Goal: Transaction & Acquisition: Purchase product/service

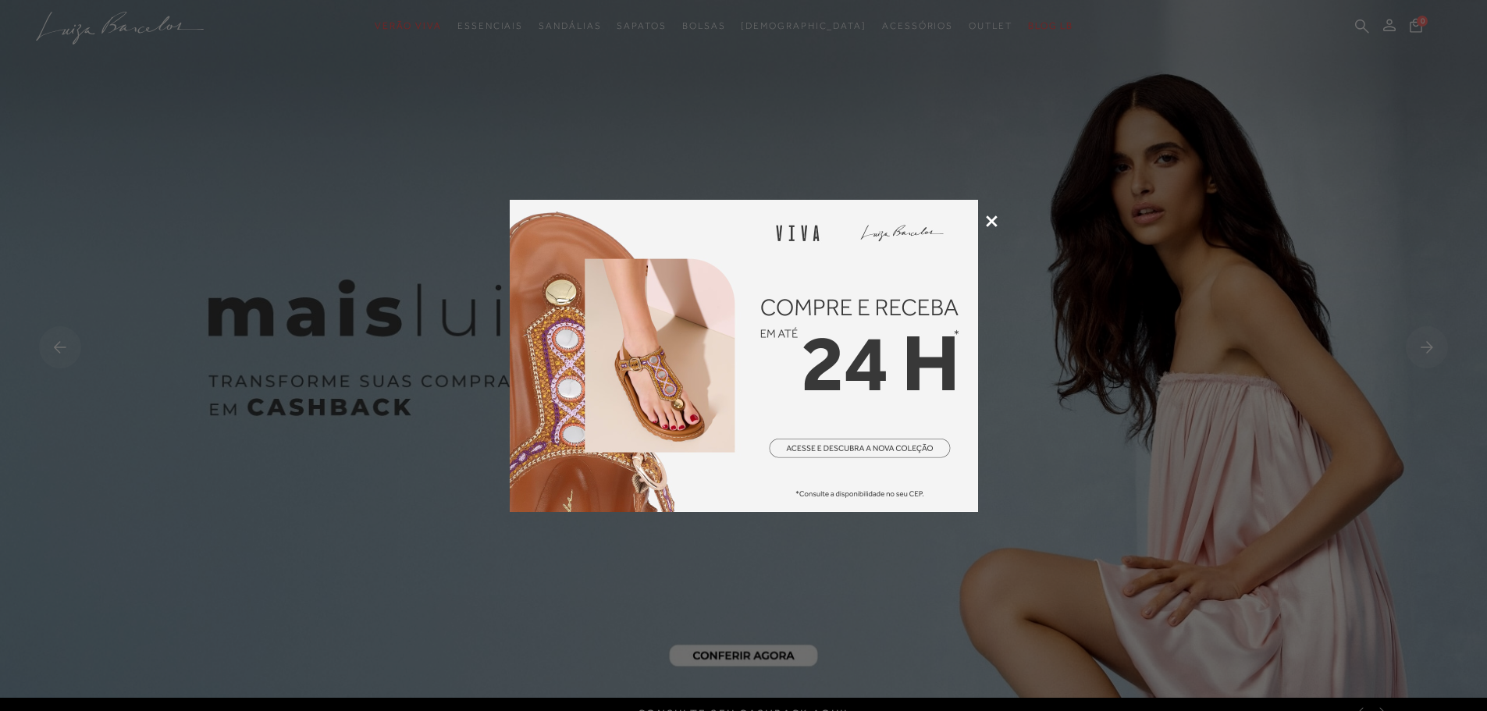
click at [987, 222] on icon at bounding box center [992, 221] width 12 height 12
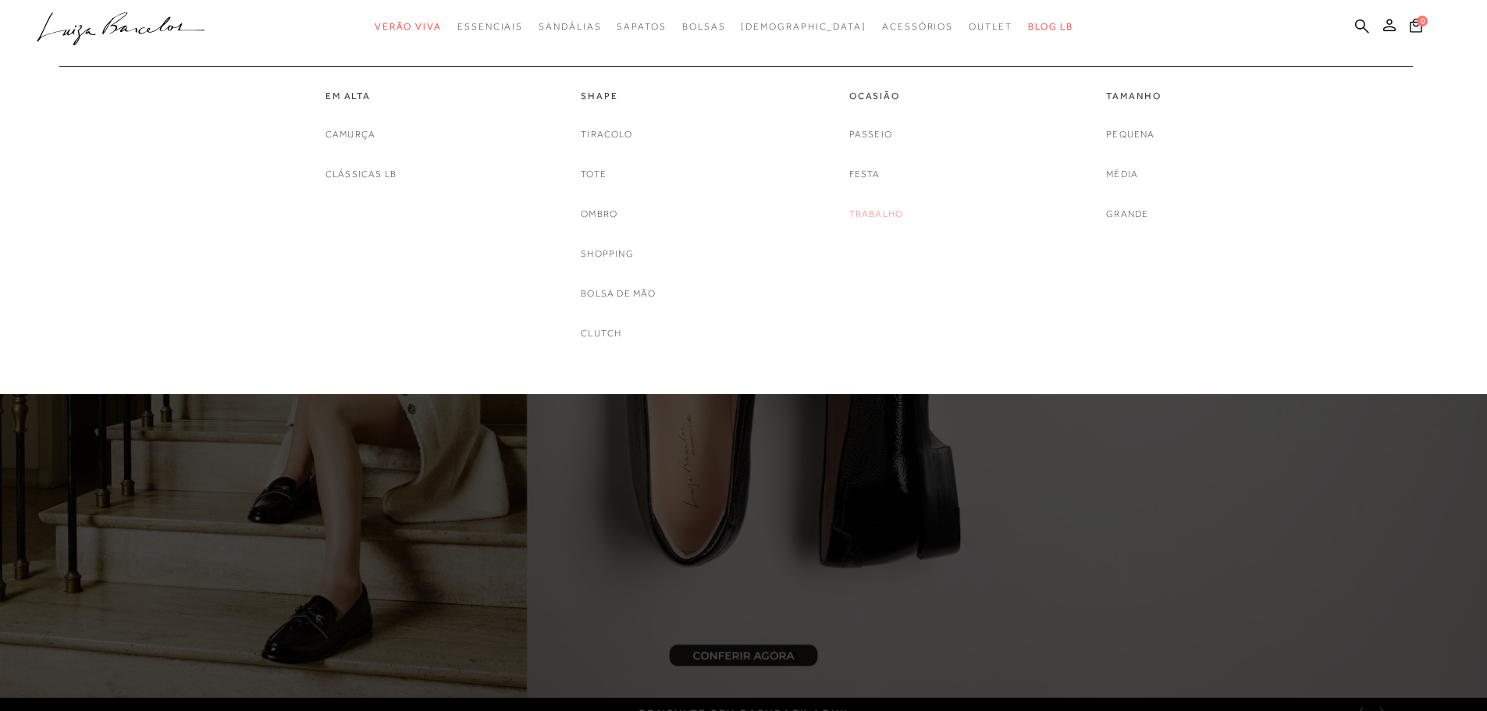
click at [900, 219] on link "Trabalho" at bounding box center [876, 214] width 55 height 16
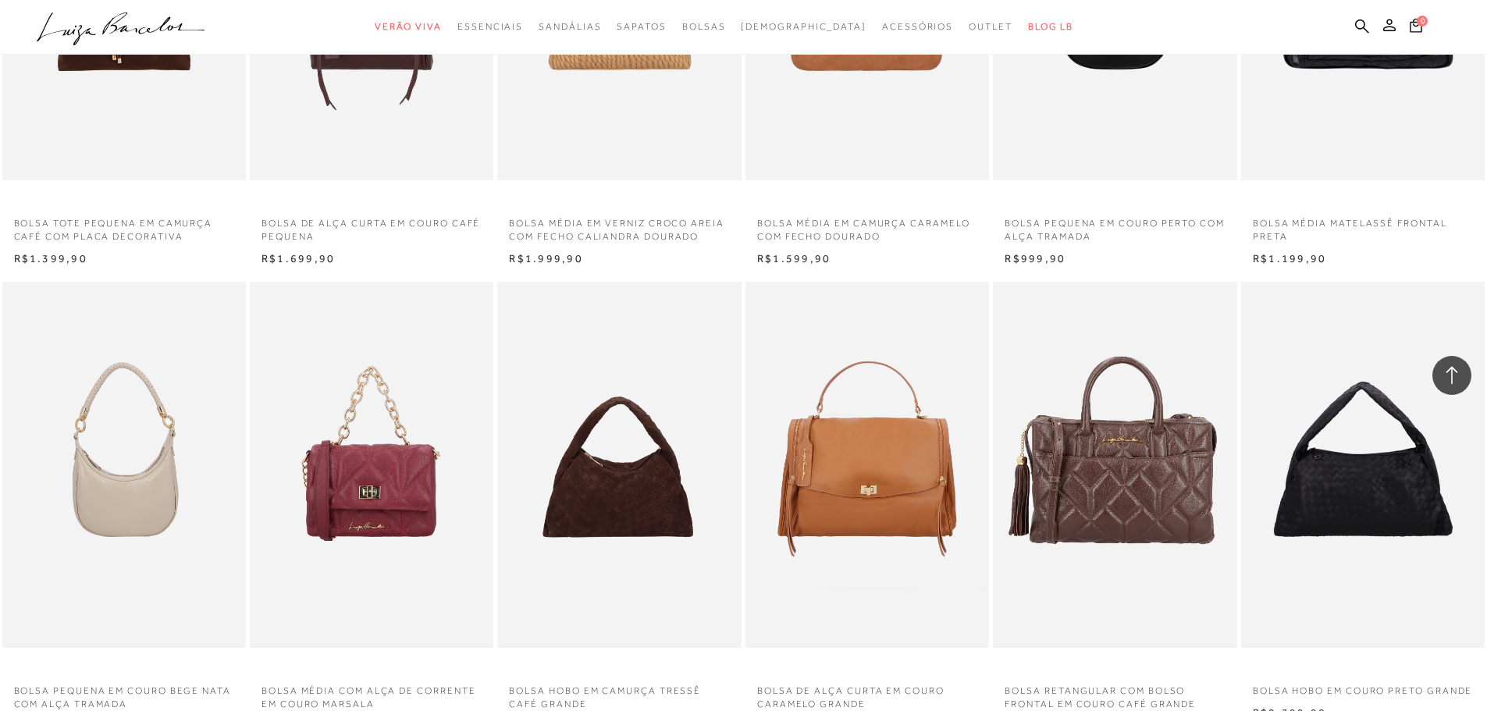
scroll to position [1561, 0]
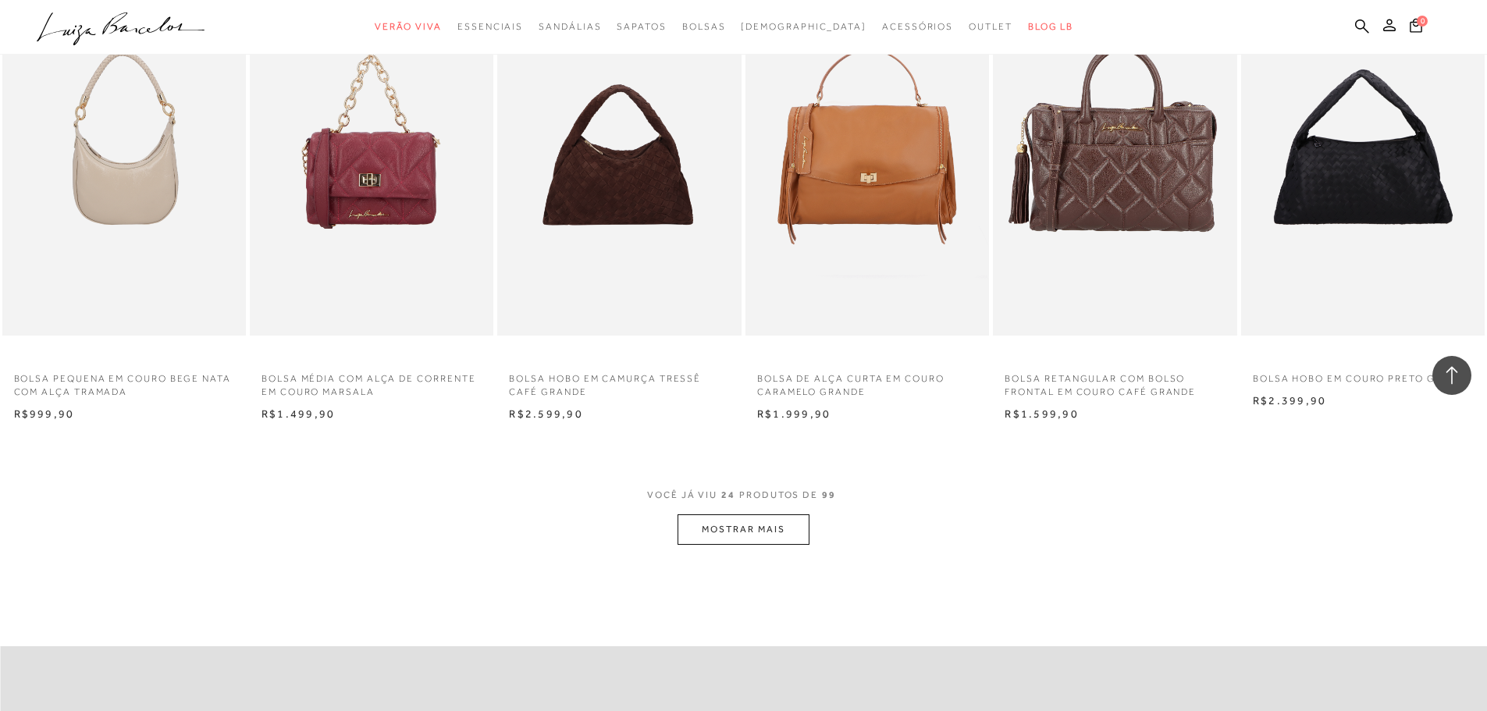
click at [753, 522] on button "MOSTRAR MAIS" at bounding box center [743, 529] width 131 height 30
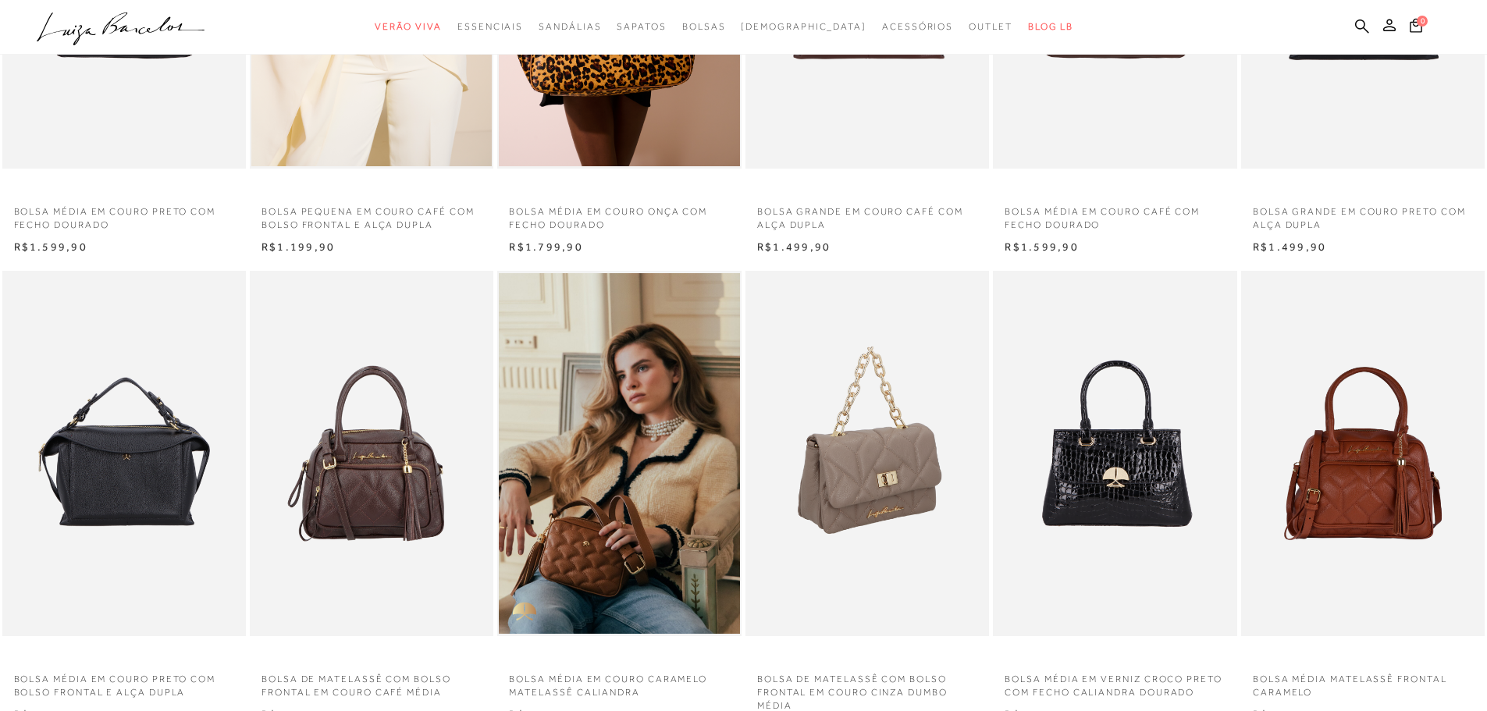
scroll to position [0, 0]
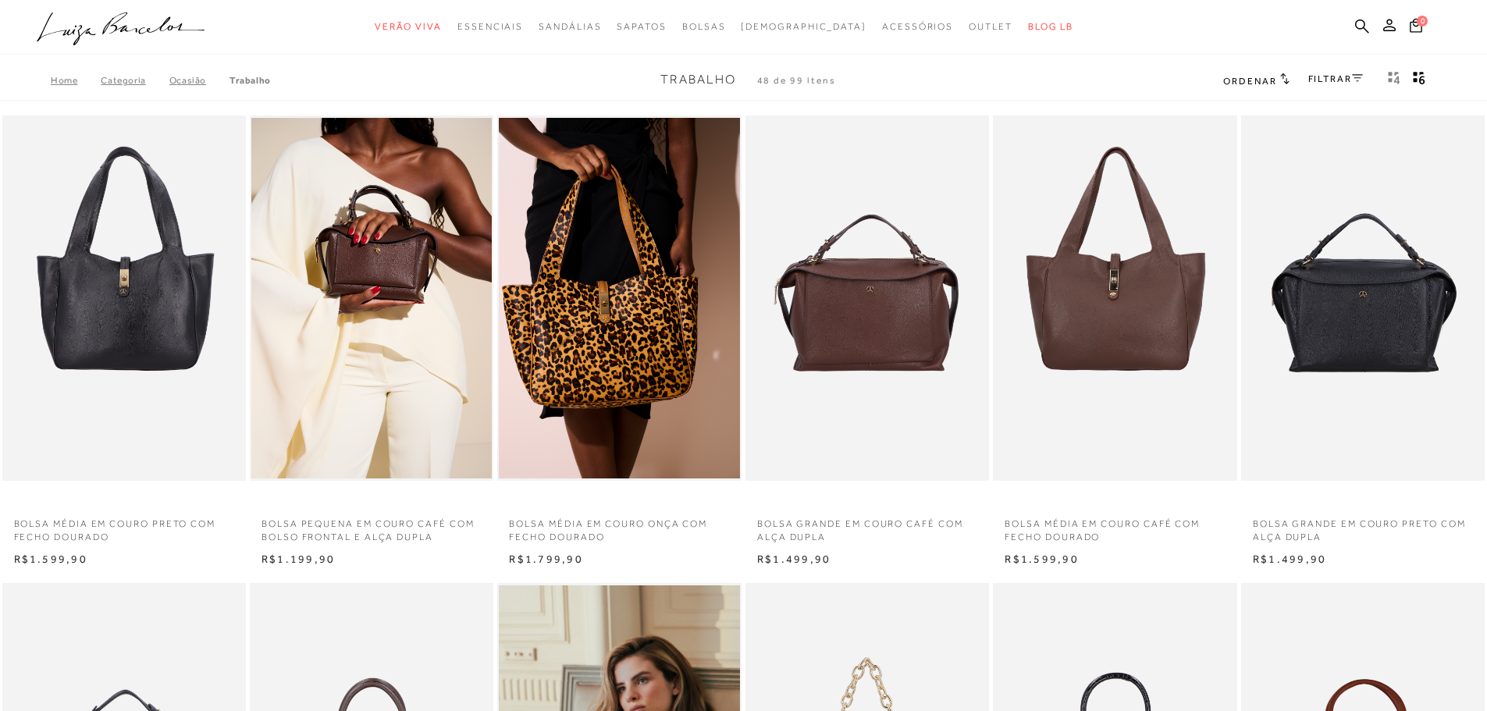
click at [1314, 73] on link "FILTRAR" at bounding box center [1335, 78] width 55 height 11
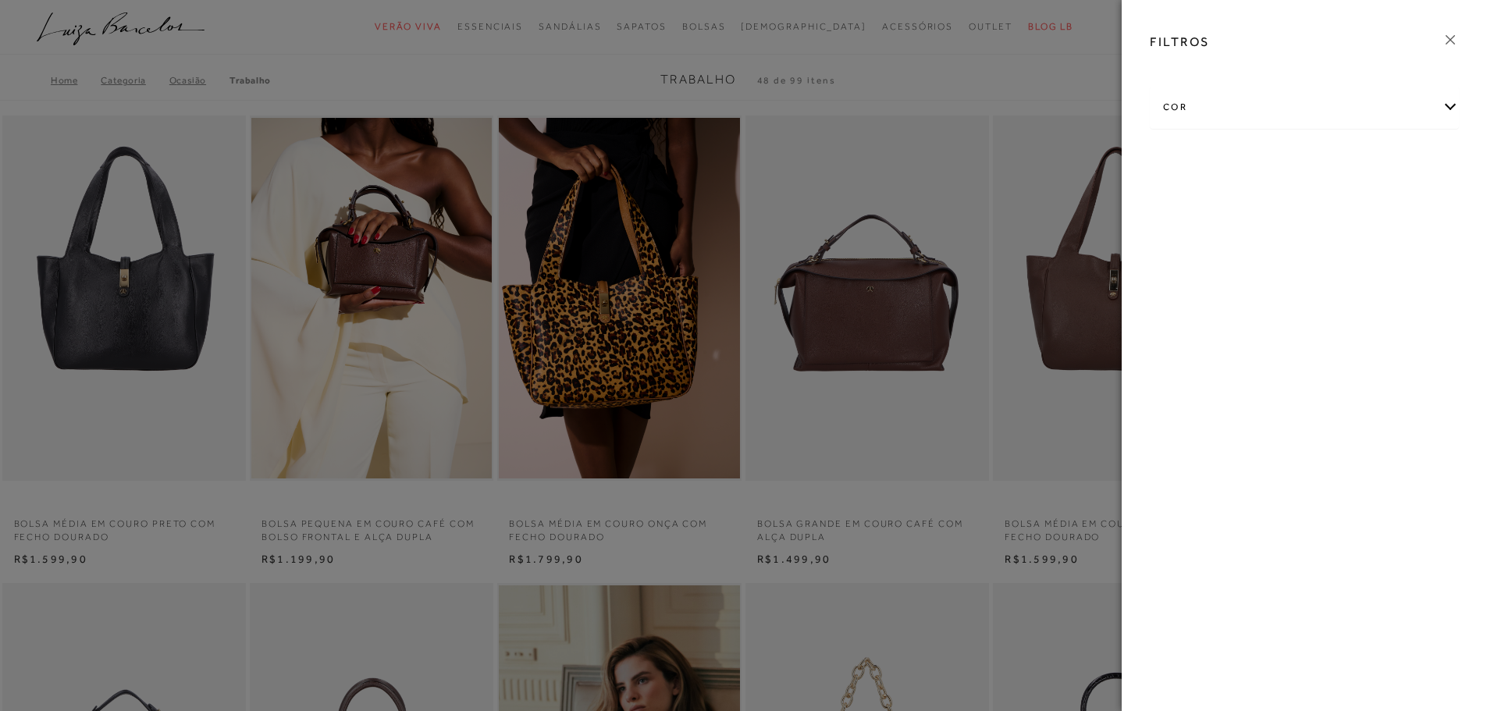
click at [1243, 92] on div "cor" at bounding box center [1305, 107] width 308 height 41
click at [1055, 91] on div at bounding box center [743, 355] width 1487 height 711
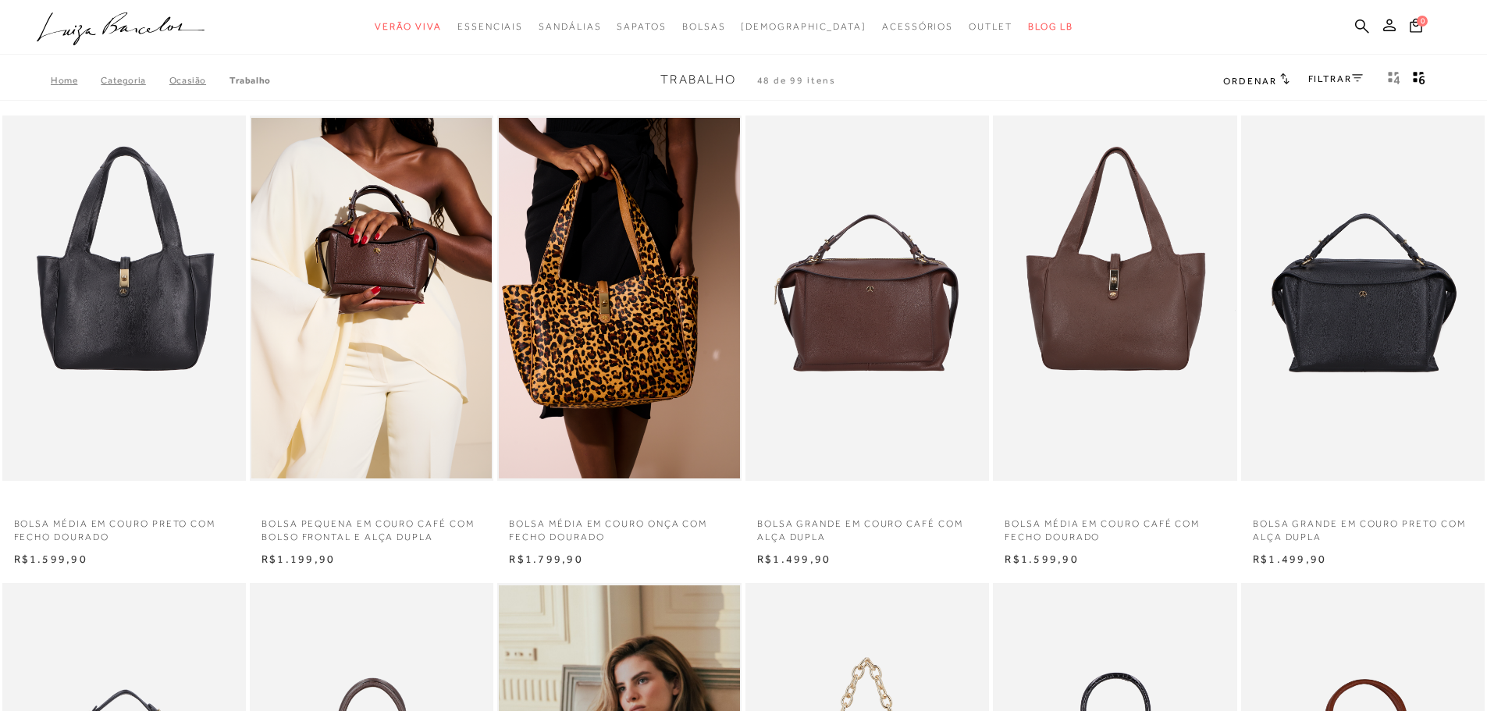
click at [1420, 80] on icon "gridText6Desc" at bounding box center [1421, 80] width 5 height 9
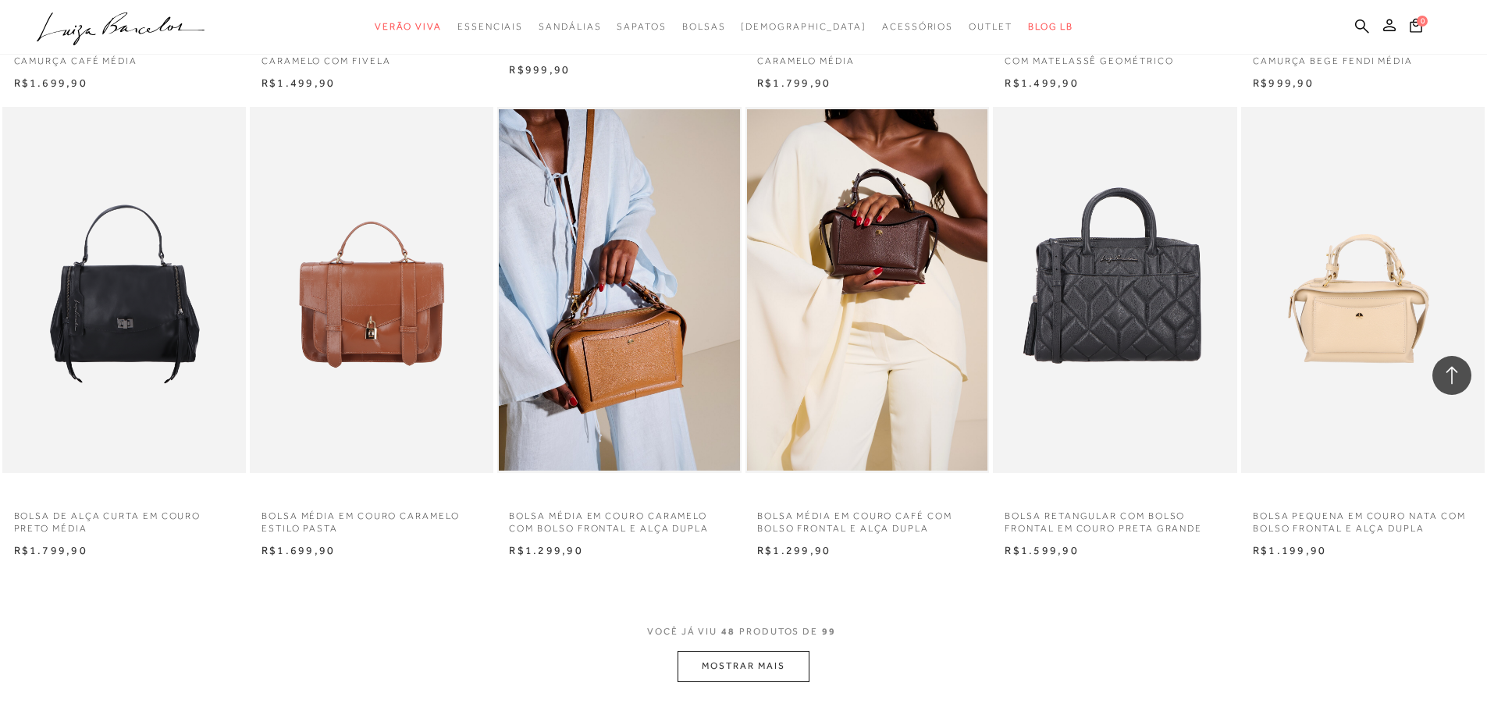
scroll to position [3435, 0]
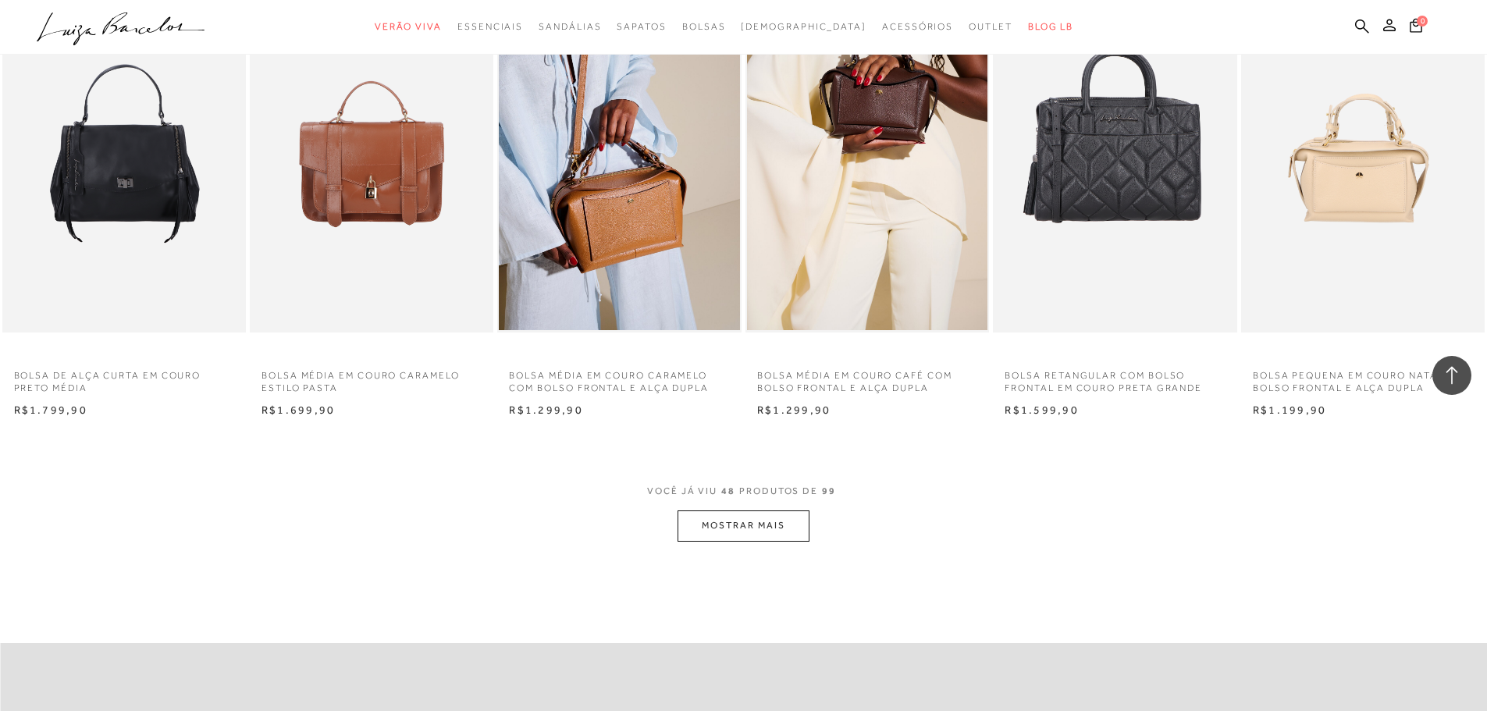
click at [743, 504] on span "VOCÊ JÁ VIU 48 PRODUTOS DE 99" at bounding box center [743, 496] width 193 height 28
click at [742, 515] on button "MOSTRAR MAIS" at bounding box center [743, 526] width 131 height 30
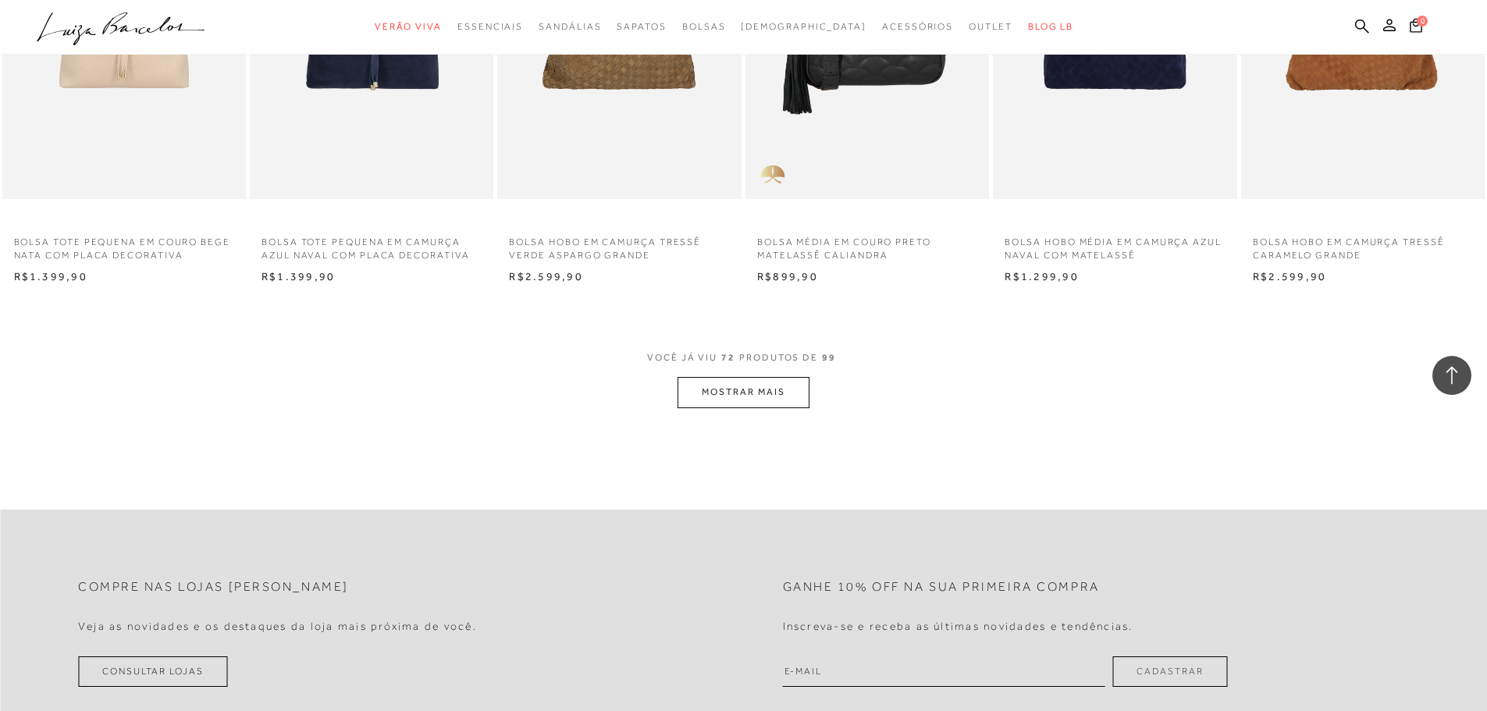
scroll to position [4639, 0]
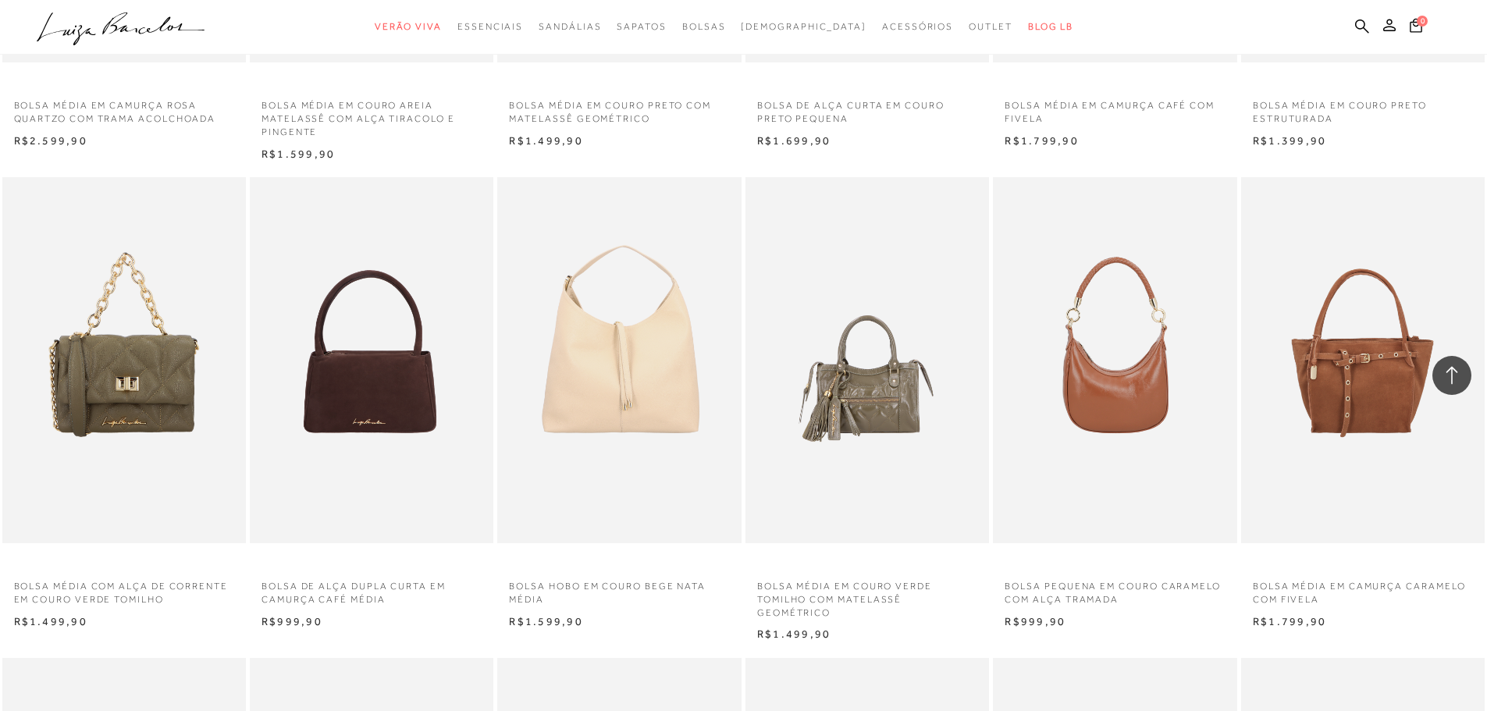
drag, startPoint x: 976, startPoint y: 377, endPoint x: 792, endPoint y: -94, distance: 505.9
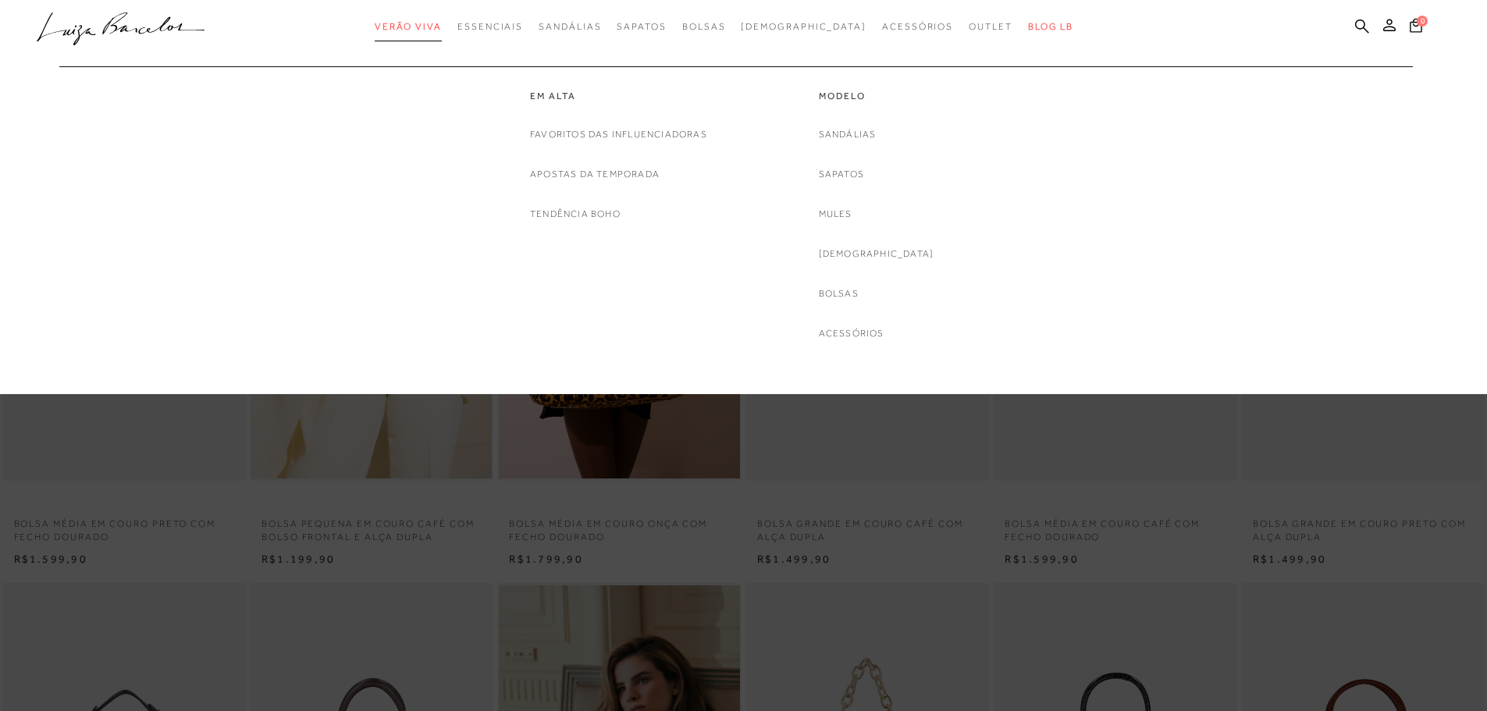
click at [442, 25] on span "Verão Viva" at bounding box center [408, 26] width 67 height 11
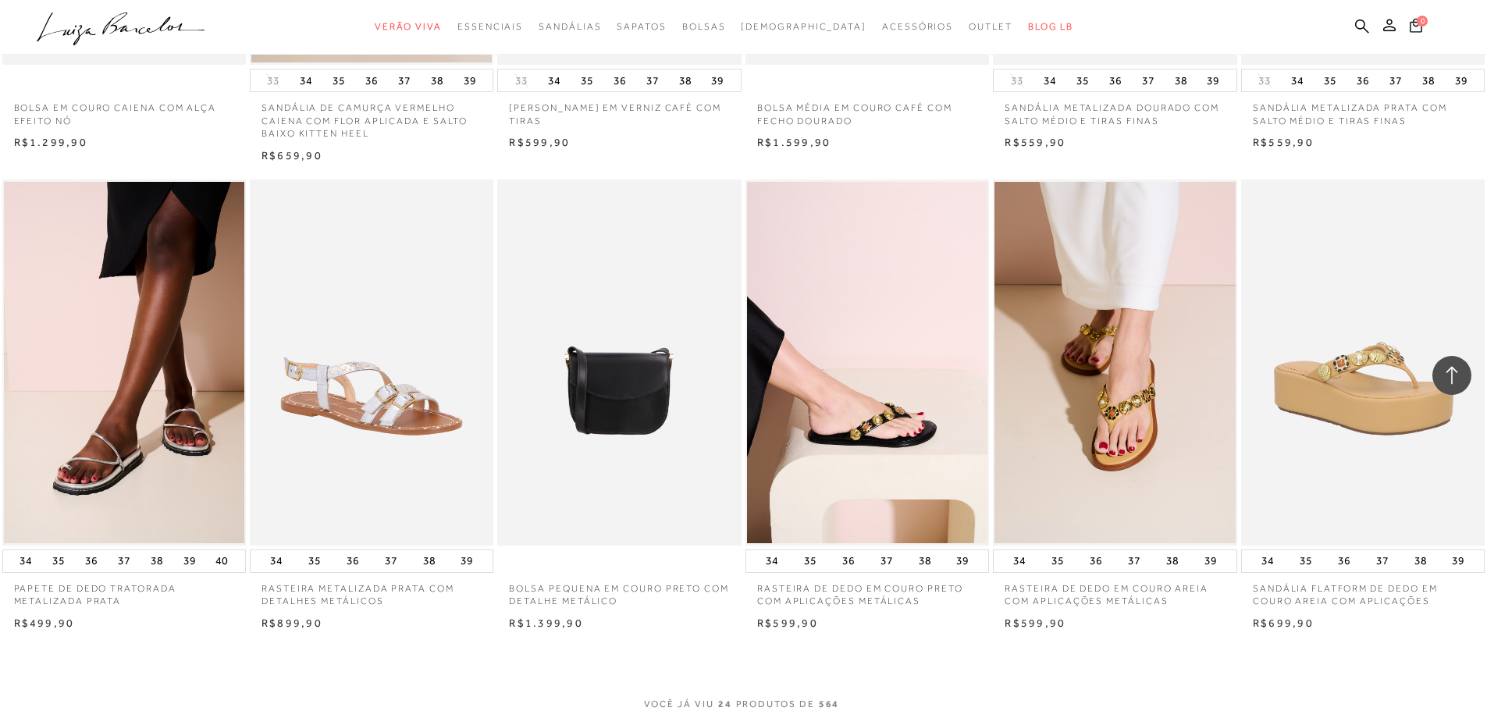
scroll to position [1561, 0]
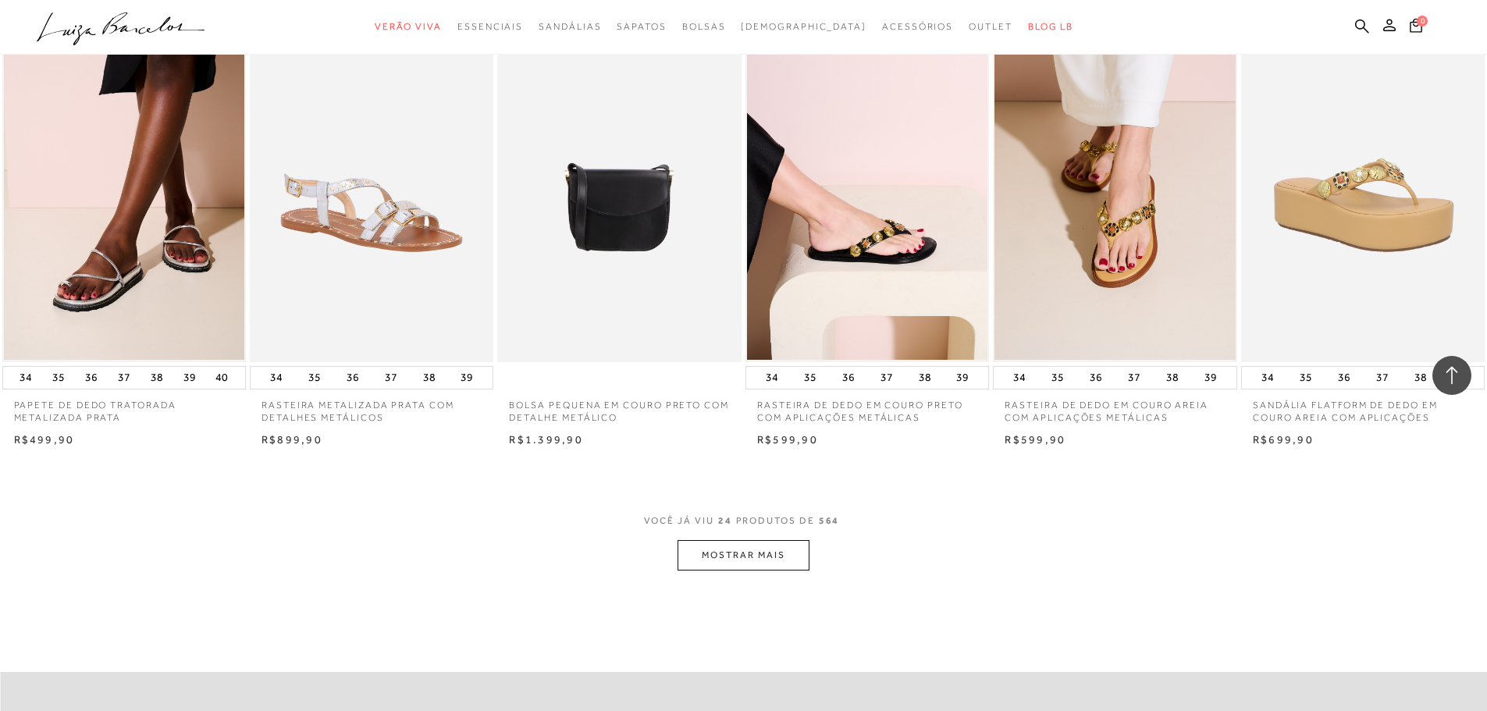
click at [778, 541] on button "MOSTRAR MAIS" at bounding box center [743, 555] width 131 height 30
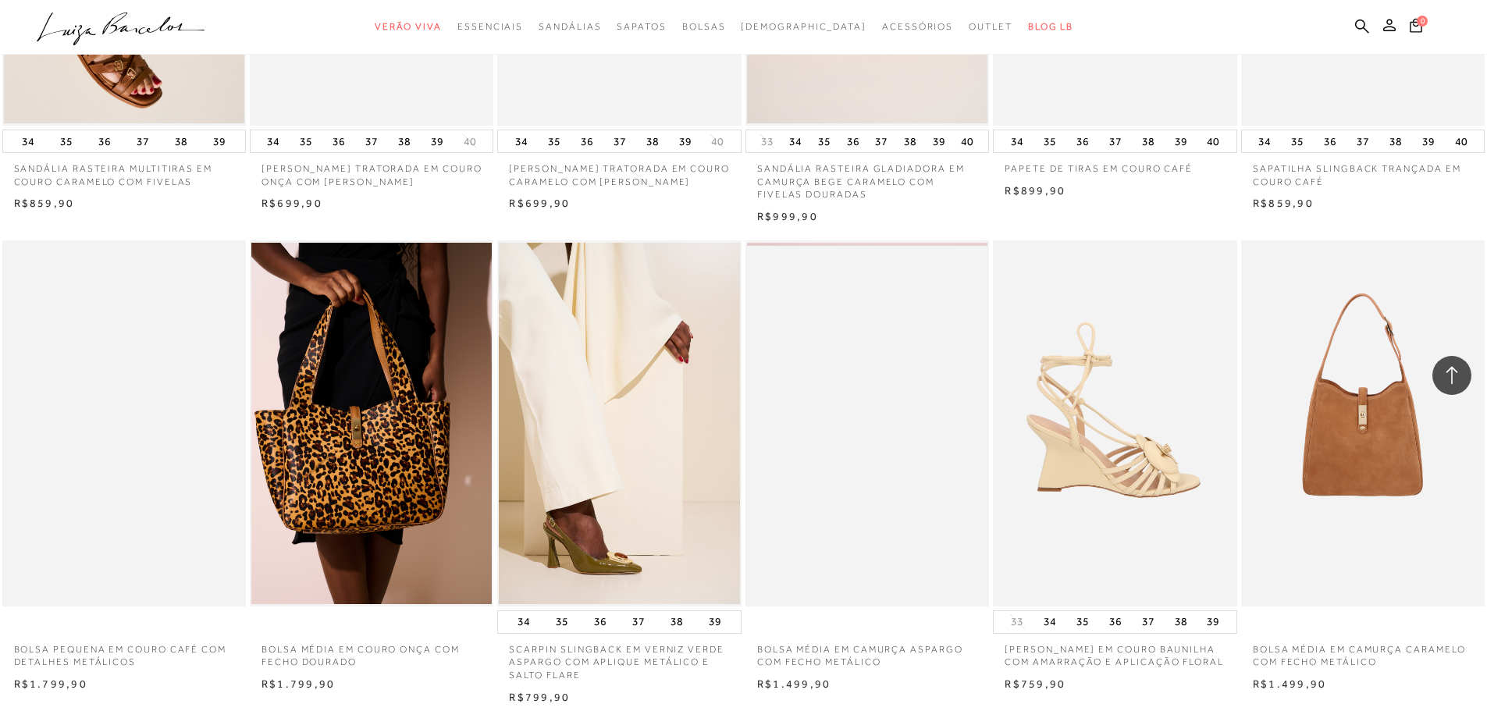
scroll to position [3357, 0]
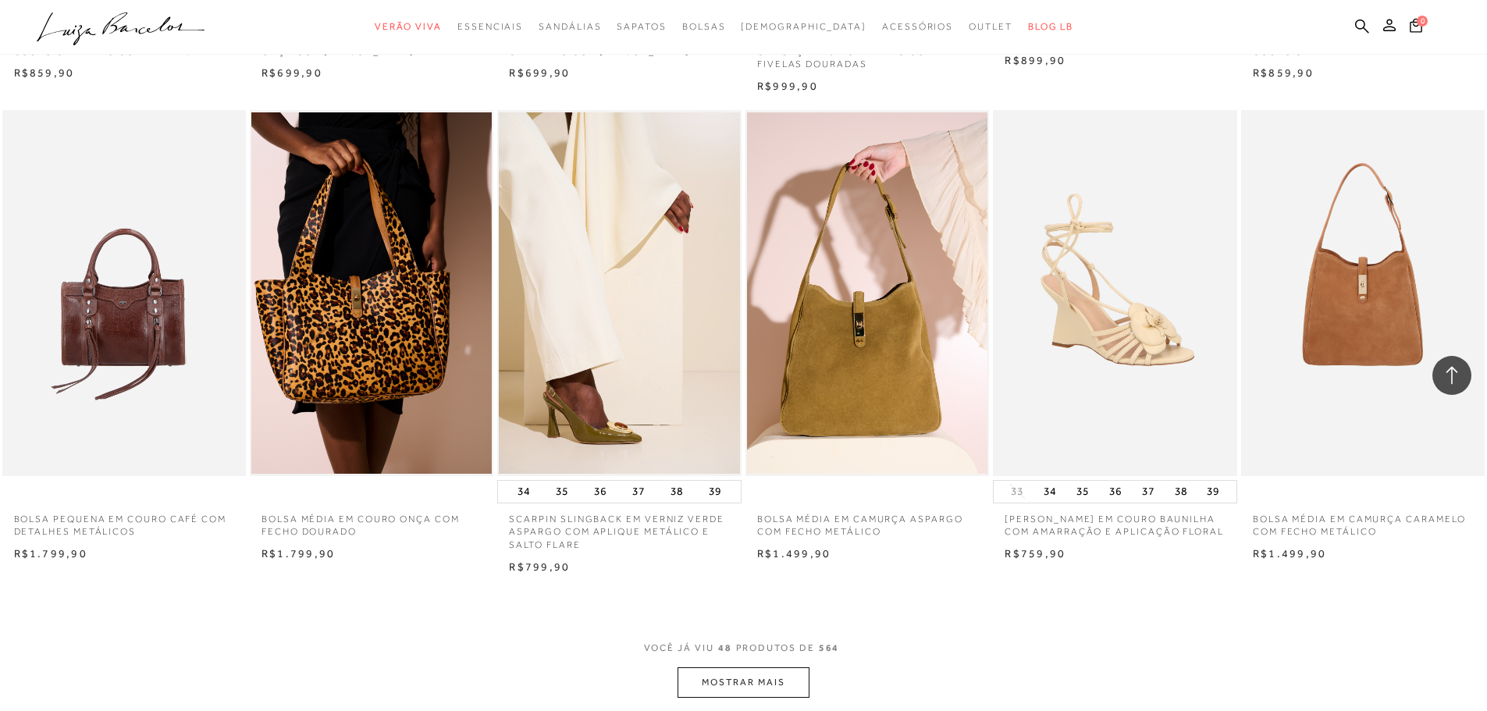
click at [767, 685] on button "MOSTRAR MAIS" at bounding box center [743, 682] width 131 height 30
